Goal: Task Accomplishment & Management: Complete application form

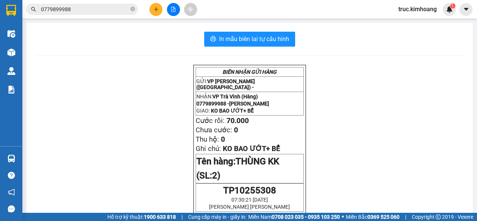
click at [159, 13] on button at bounding box center [155, 9] width 13 height 13
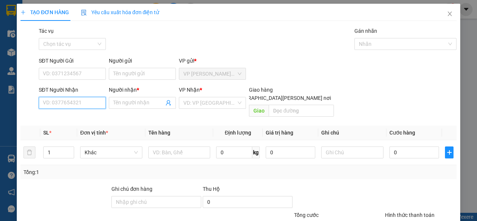
click at [57, 108] on input "SĐT Người Nhận" at bounding box center [72, 103] width 67 height 12
type input "0379390942"
click at [92, 118] on div "0379390942 - CÔ TIÊN" at bounding box center [71, 118] width 57 height 8
type input "CÔ TIÊN"
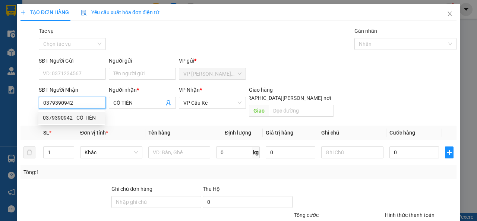
type input "80.000"
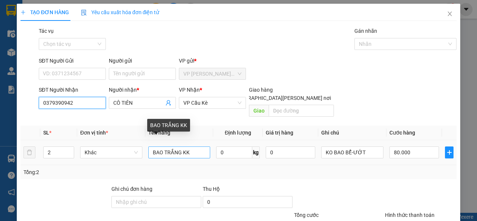
type input "0379390942"
drag, startPoint x: 190, startPoint y: 143, endPoint x: 122, endPoint y: 150, distance: 68.1
click at [122, 150] on tr "2 Khác [PERSON_NAME] KK 0 kg 0 KO BAO BỂ-ƯỚT 80.000" at bounding box center [238, 152] width 436 height 25
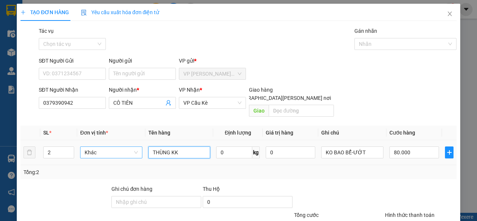
type input "THÙNG KK"
type input "4"
type input "40"
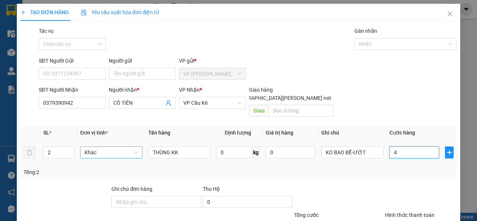
type input "40"
type input "40.000"
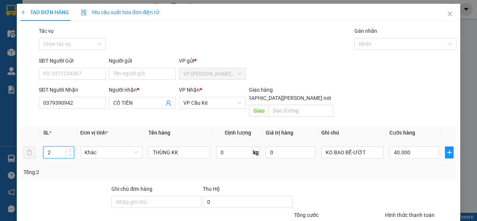
click at [69, 151] on span "Decrease Value" at bounding box center [70, 154] width 8 height 7
type input "1"
click at [69, 153] on span "down" at bounding box center [70, 155] width 4 height 4
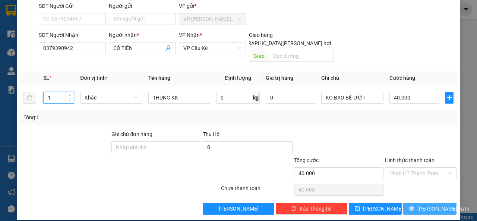
click at [420, 204] on span "[PERSON_NAME] và In" at bounding box center [443, 208] width 52 height 8
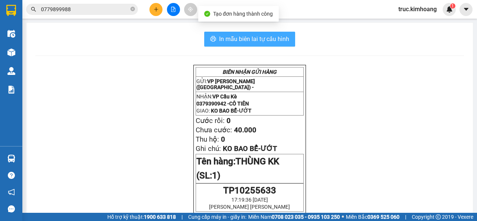
click at [226, 40] on span "In mẫu biên lai tự cấu hình" at bounding box center [254, 38] width 70 height 9
click at [227, 36] on span "In mẫu biên lai tự cấu hình" at bounding box center [254, 38] width 70 height 9
